Goal: Task Accomplishment & Management: Manage account settings

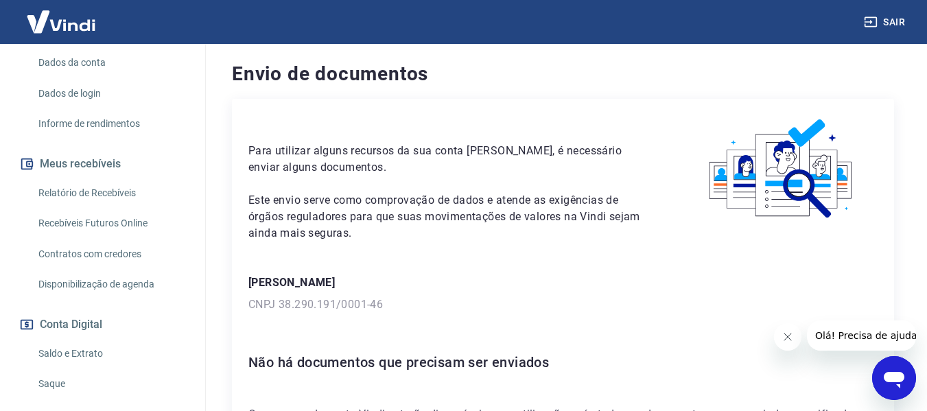
scroll to position [275, 0]
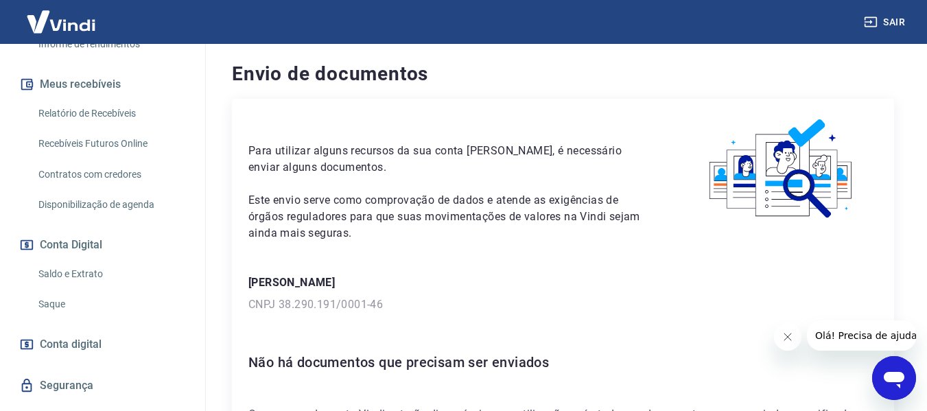
click at [56, 301] on link "Saque" at bounding box center [111, 304] width 156 height 28
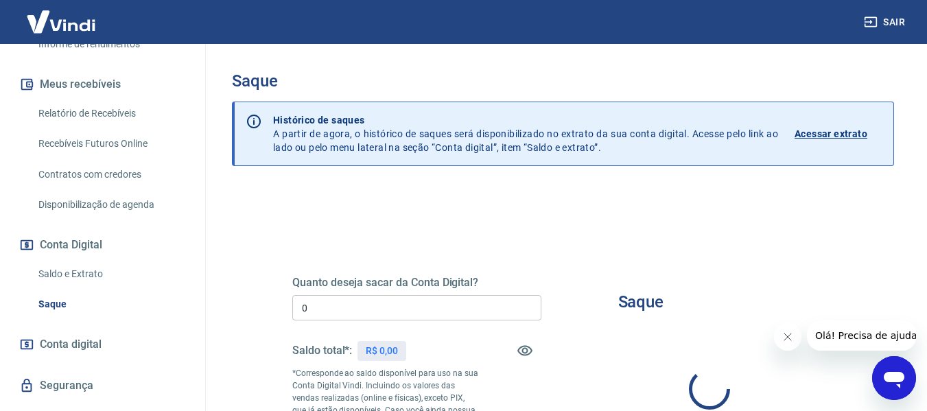
type input "R$ 0,00"
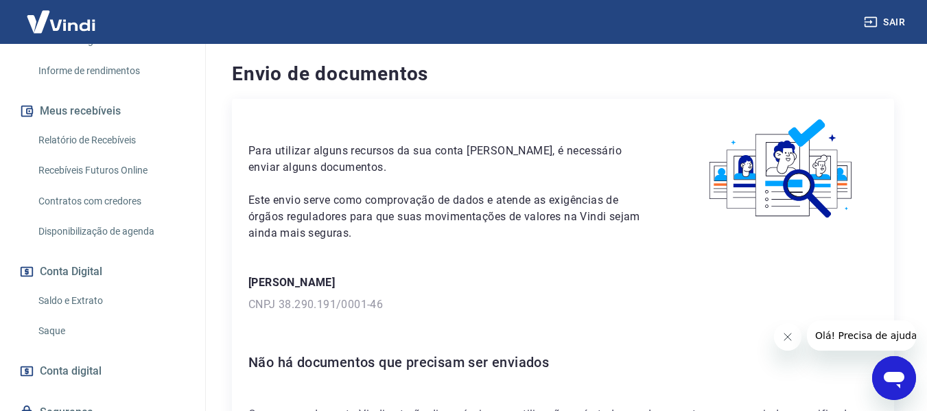
scroll to position [275, 0]
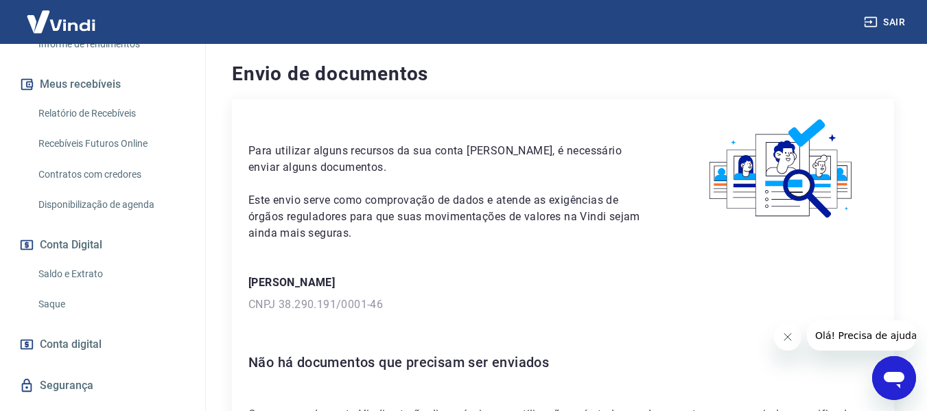
click at [56, 309] on link "Saque" at bounding box center [111, 304] width 156 height 28
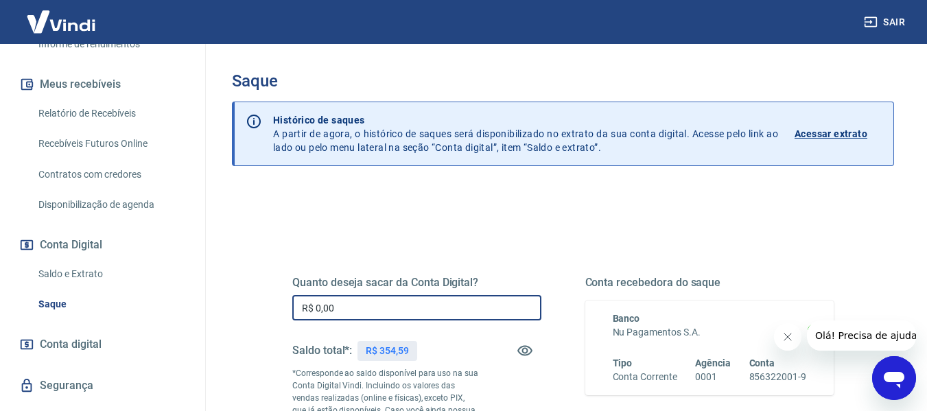
click at [460, 298] on input "R$ 0,00" at bounding box center [416, 307] width 249 height 25
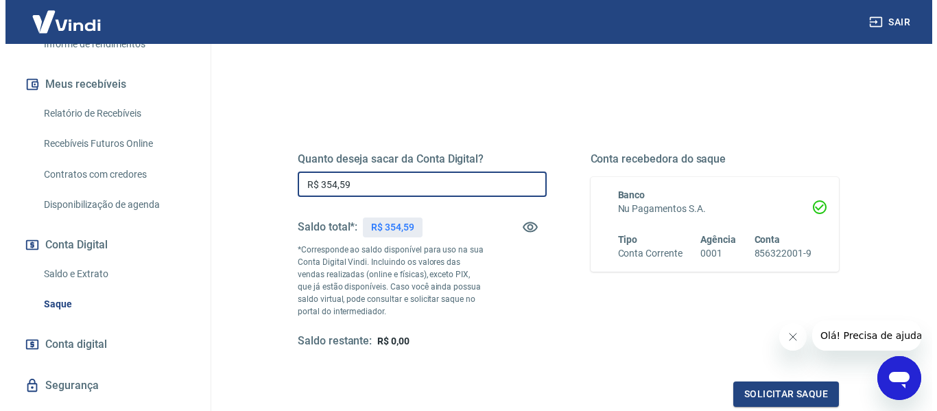
scroll to position [137, 0]
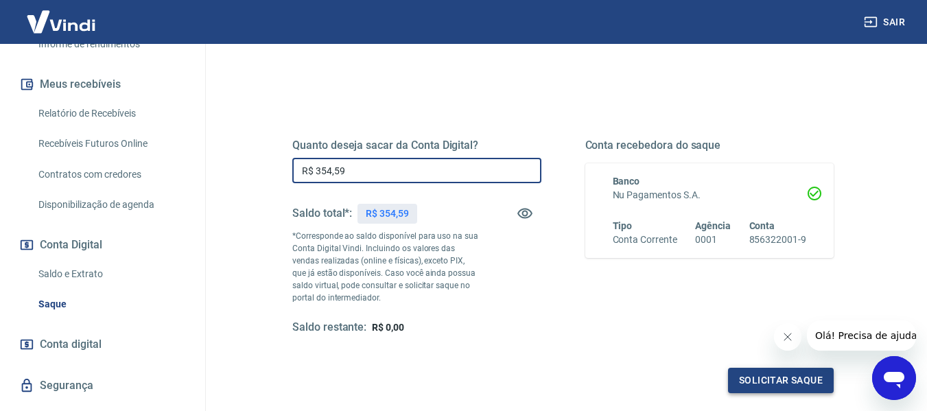
type input "R$ 354,59"
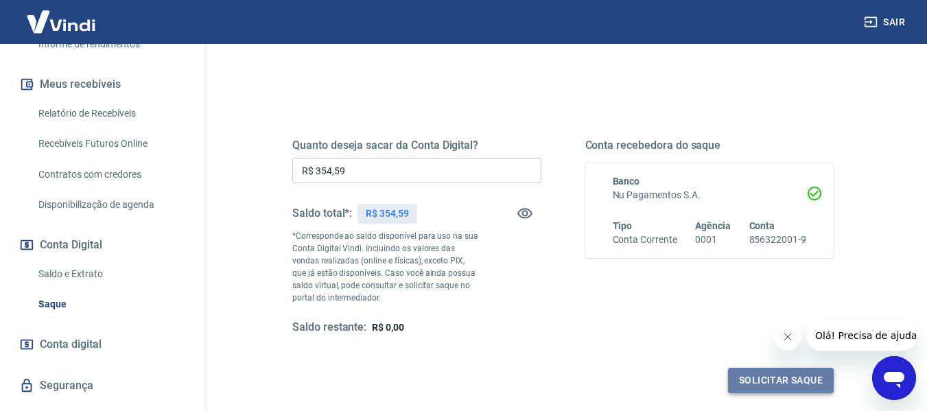
click at [795, 372] on button "Solicitar saque" at bounding box center [781, 380] width 106 height 25
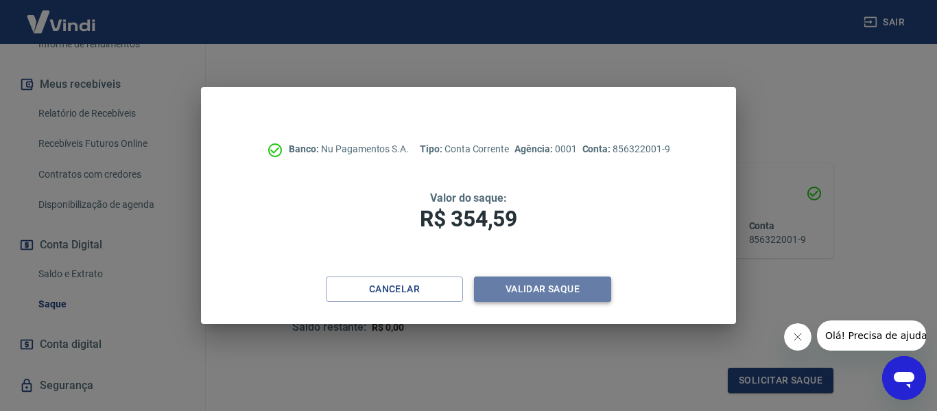
click at [581, 294] on button "Validar saque" at bounding box center [542, 289] width 137 height 25
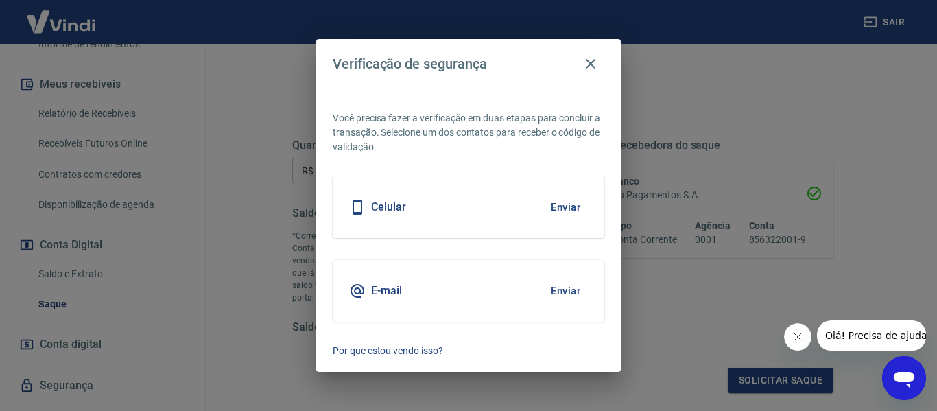
click at [570, 205] on button "Enviar" at bounding box center [566, 207] width 45 height 29
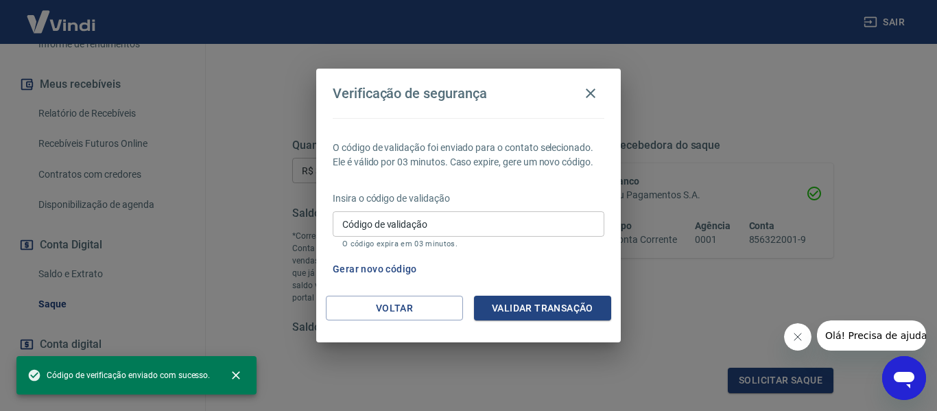
click at [498, 226] on input "Código de validação" at bounding box center [469, 223] width 272 height 25
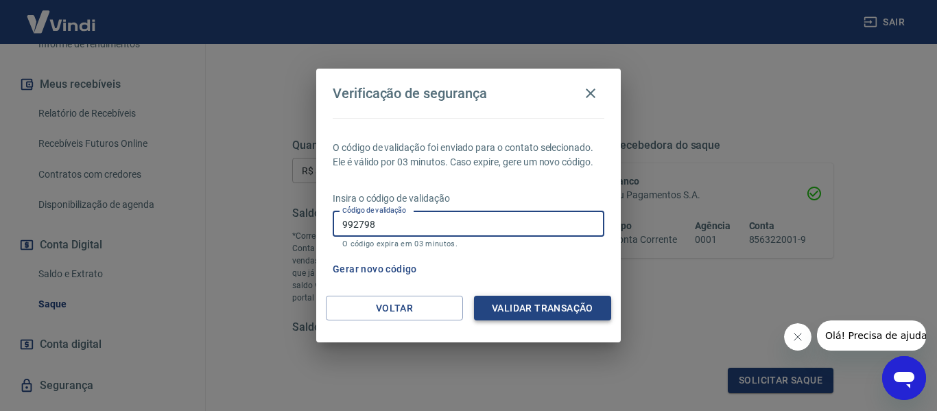
type input "992798"
click at [587, 305] on button "Validar transação" at bounding box center [542, 308] width 137 height 25
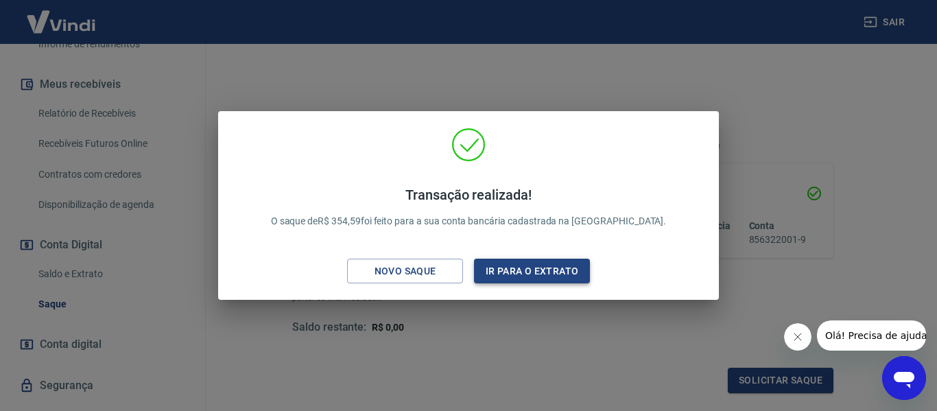
click at [534, 270] on button "Ir para o extrato" at bounding box center [532, 271] width 116 height 25
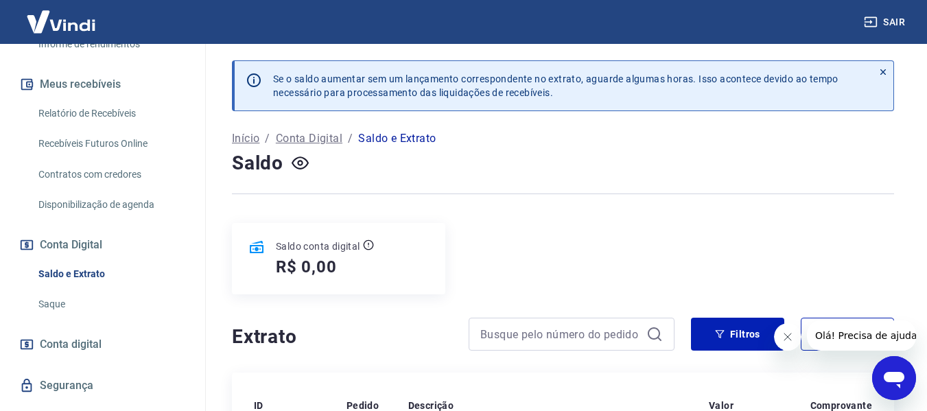
click at [51, 301] on link "Saque" at bounding box center [111, 304] width 156 height 28
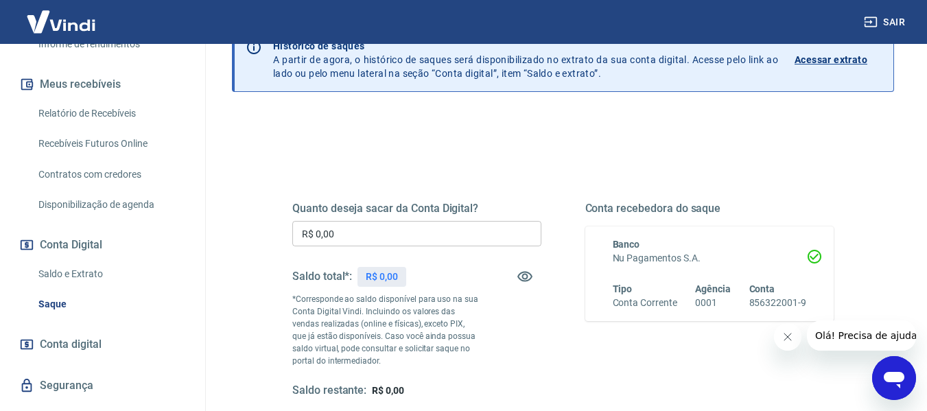
scroll to position [69, 0]
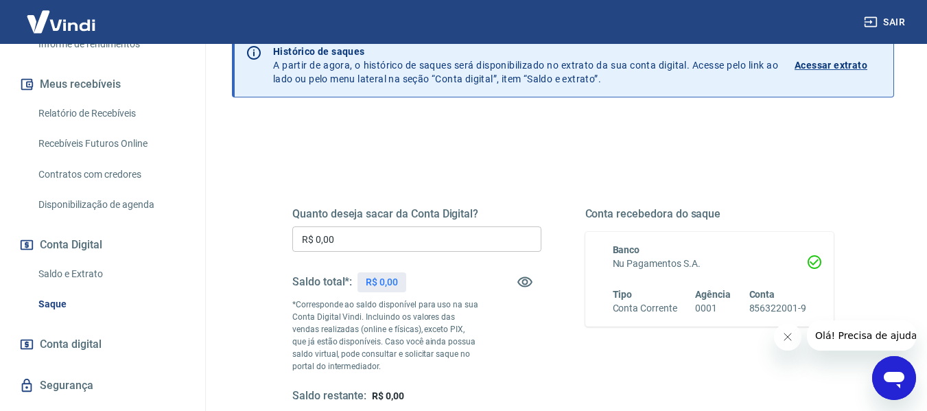
click at [102, 275] on link "Saldo e Extrato" at bounding box center [111, 274] width 156 height 28
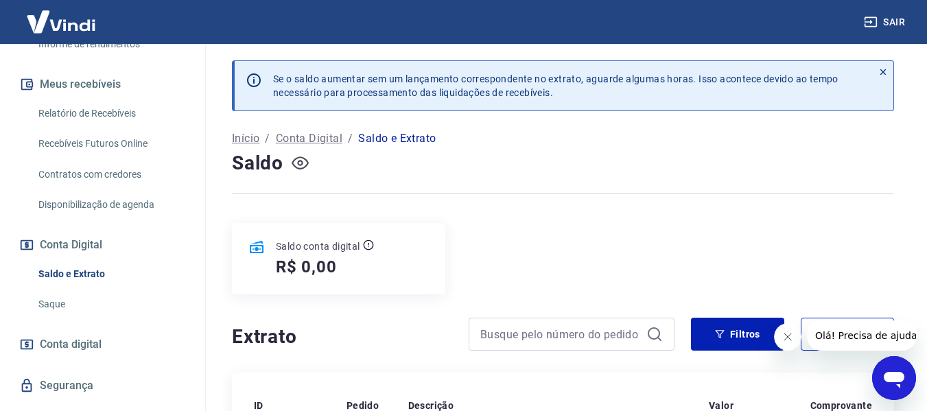
click at [299, 165] on icon "button" at bounding box center [299, 163] width 5 height 5
click at [299, 164] on icon "button" at bounding box center [300, 162] width 17 height 13
drag, startPoint x: 311, startPoint y: 138, endPoint x: 327, endPoint y: 155, distance: 23.3
click at [311, 138] on p "Conta Digital" at bounding box center [309, 138] width 67 height 16
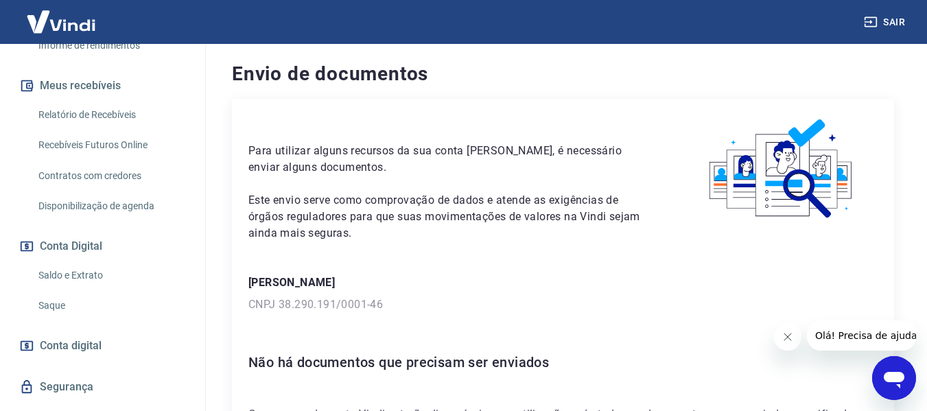
scroll to position [275, 0]
click at [34, 299] on link "Saque" at bounding box center [111, 304] width 156 height 28
